Goal: Transaction & Acquisition: Purchase product/service

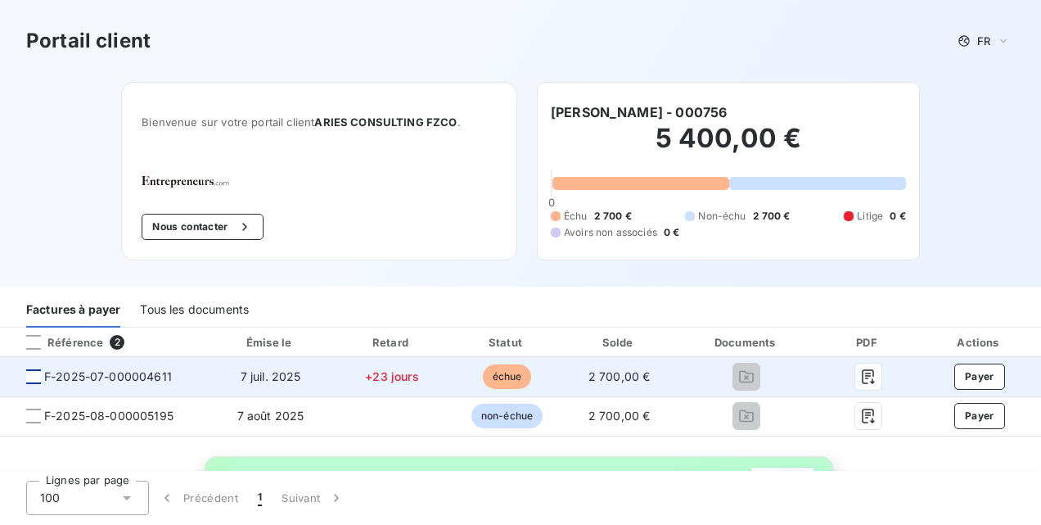
click at [35, 376] on div at bounding box center [33, 376] width 15 height 15
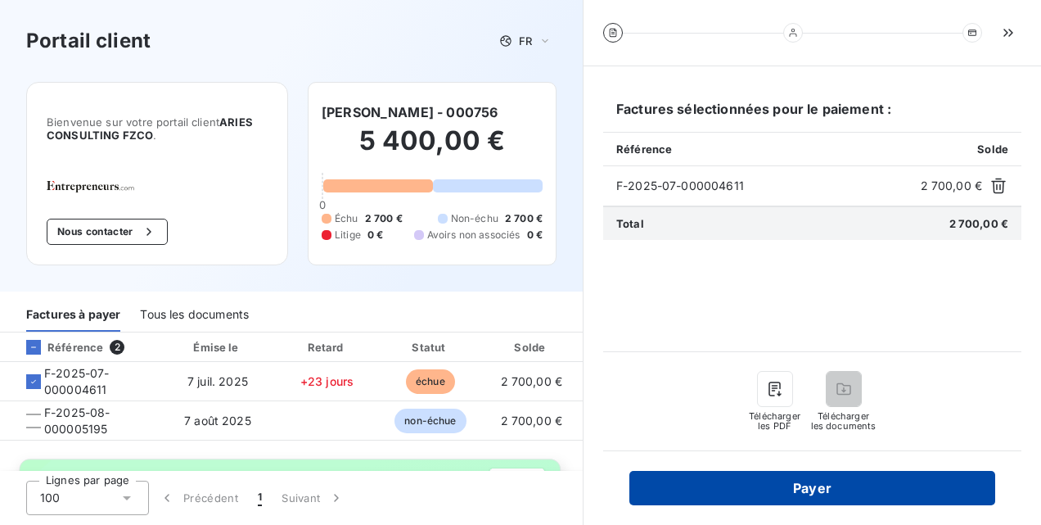
click at [778, 483] on button "Payer" at bounding box center [812, 488] width 366 height 34
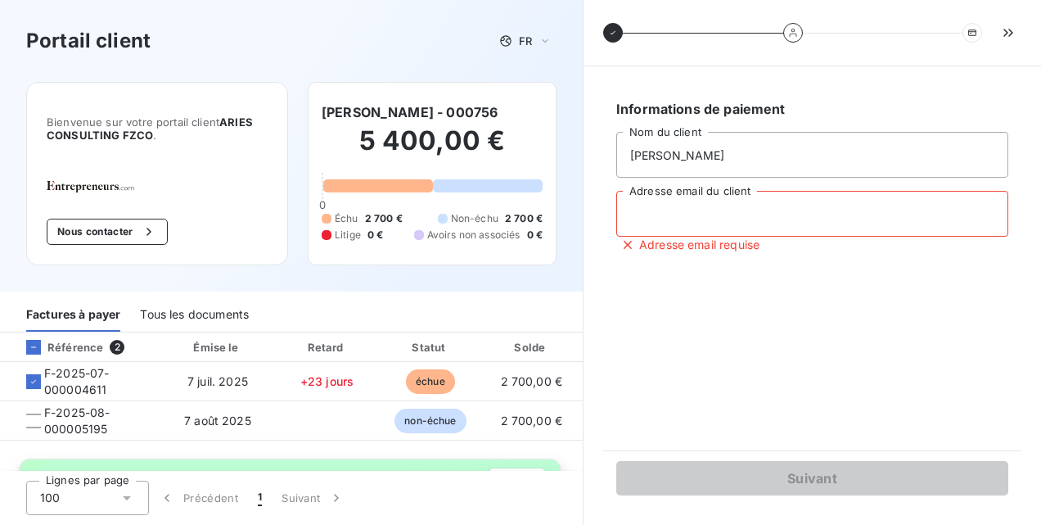
click at [709, 207] on input "Adresse email du client" at bounding box center [812, 214] width 392 height 46
type input "[PERSON_NAME][EMAIL_ADDRESS][DOMAIN_NAME]"
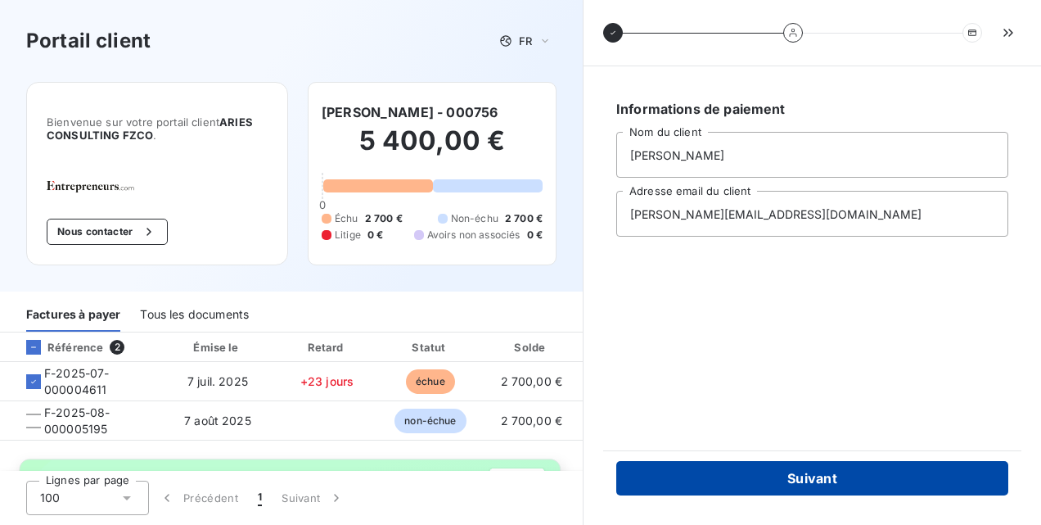
click at [820, 472] on button "Suivant" at bounding box center [812, 478] width 392 height 34
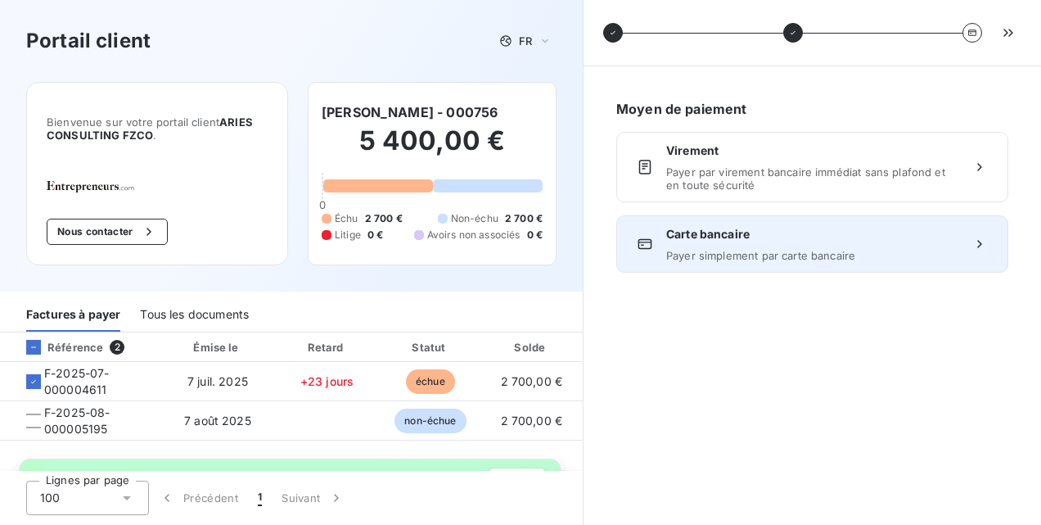
click at [784, 242] on div "Carte bancaire Payer simplement par carte bancaire" at bounding box center [812, 244] width 292 height 36
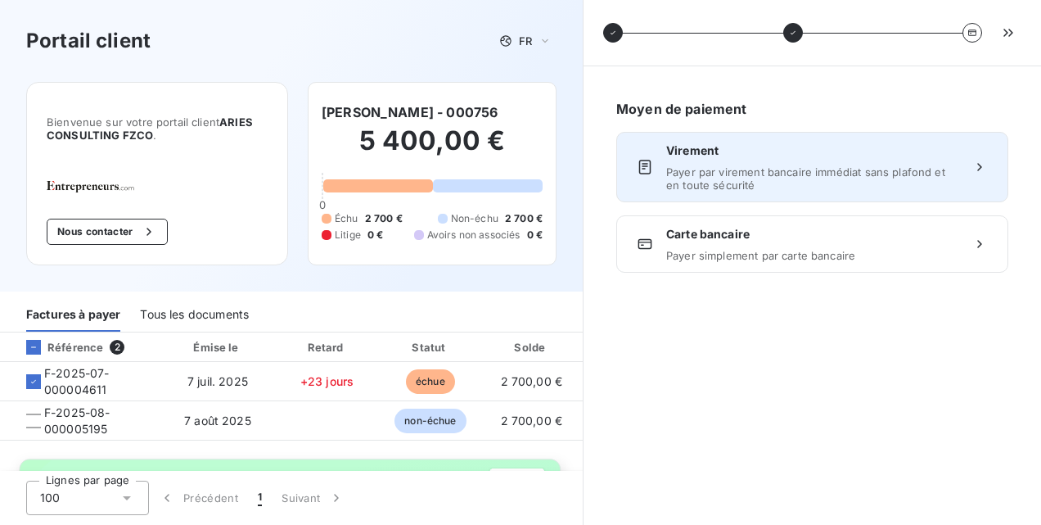
click at [841, 169] on span "Payer par virement bancaire immédiat sans plafond et en toute sécurité" at bounding box center [812, 178] width 292 height 26
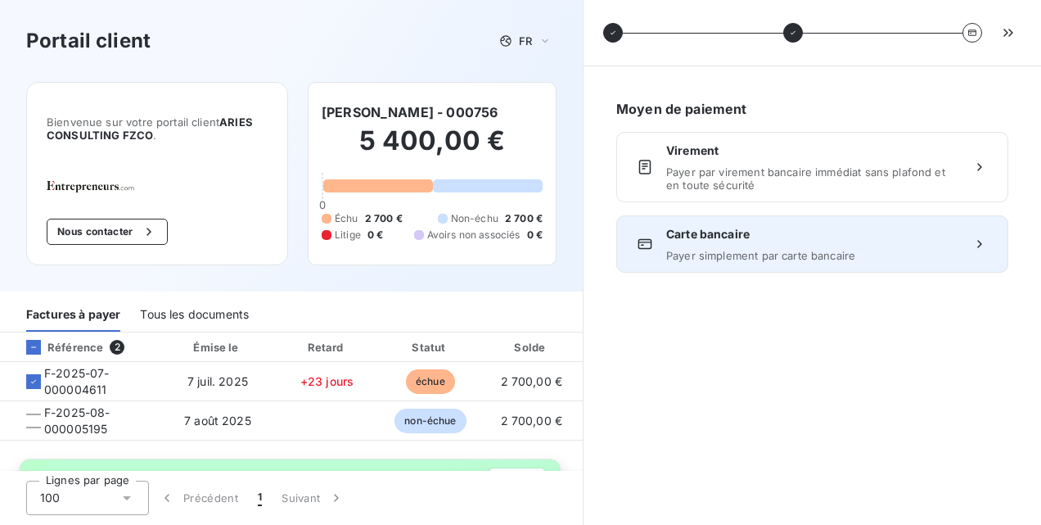
click at [738, 229] on span "Carte bancaire" at bounding box center [812, 234] width 292 height 16
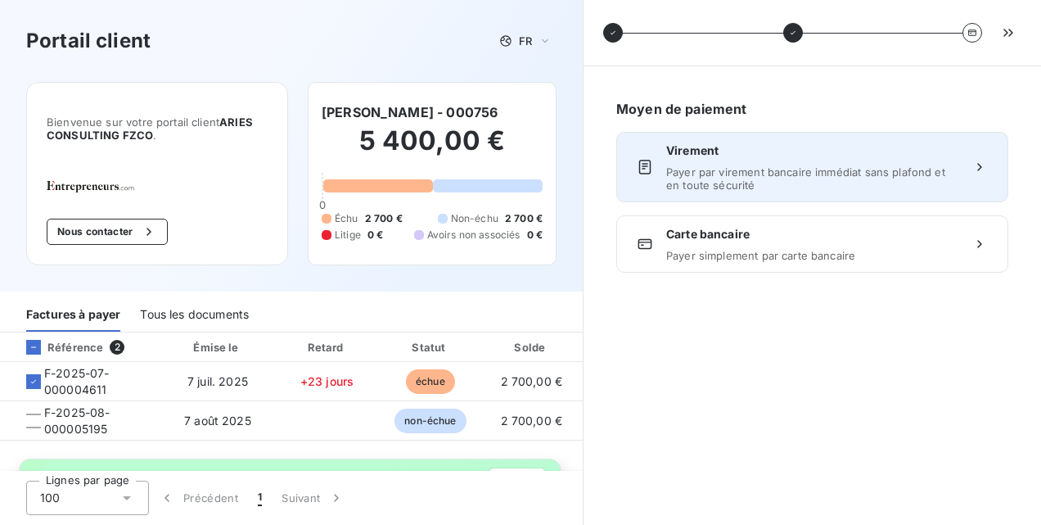
click at [874, 152] on span "Virement" at bounding box center [812, 150] width 292 height 16
